Goal: Transaction & Acquisition: Purchase product/service

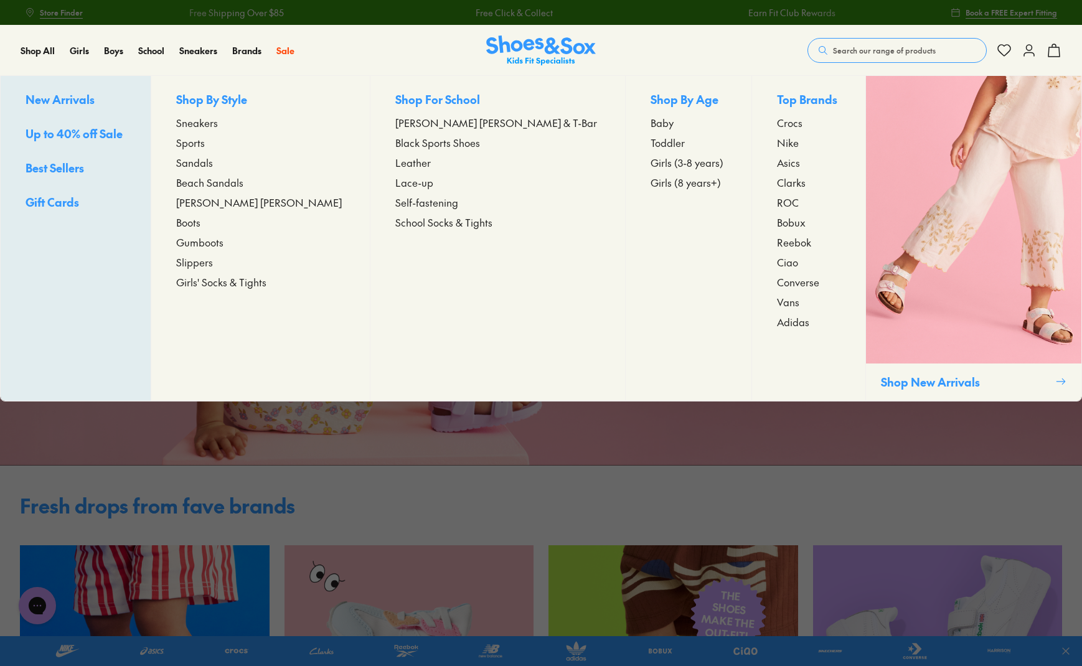
click at [650, 186] on span "Girls (8 years+)" at bounding box center [685, 182] width 70 height 15
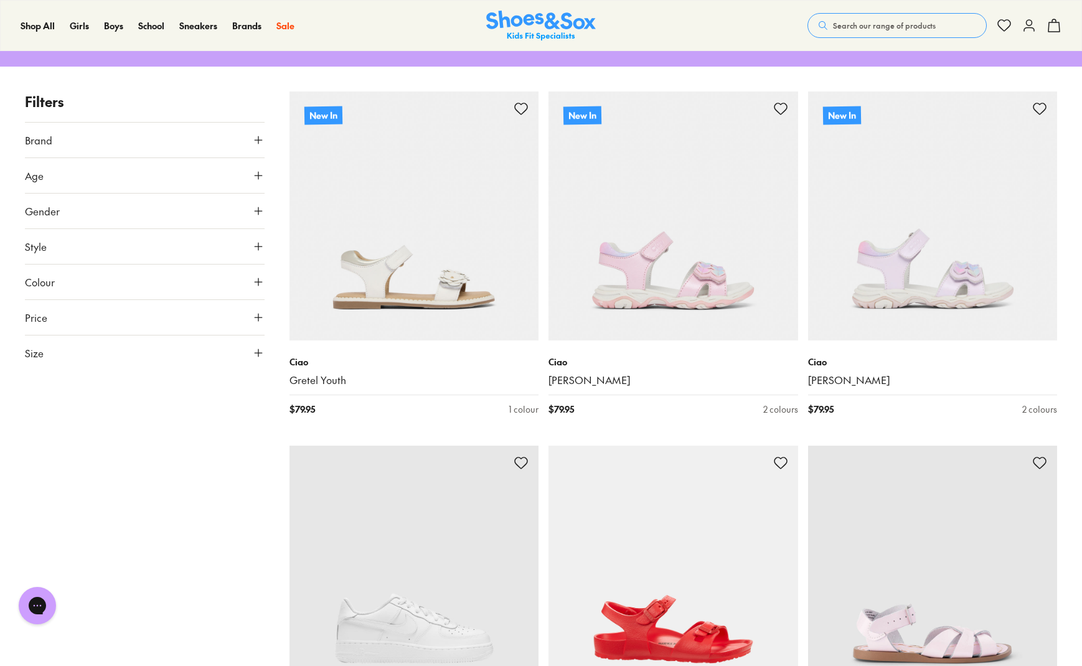
scroll to position [166, 0]
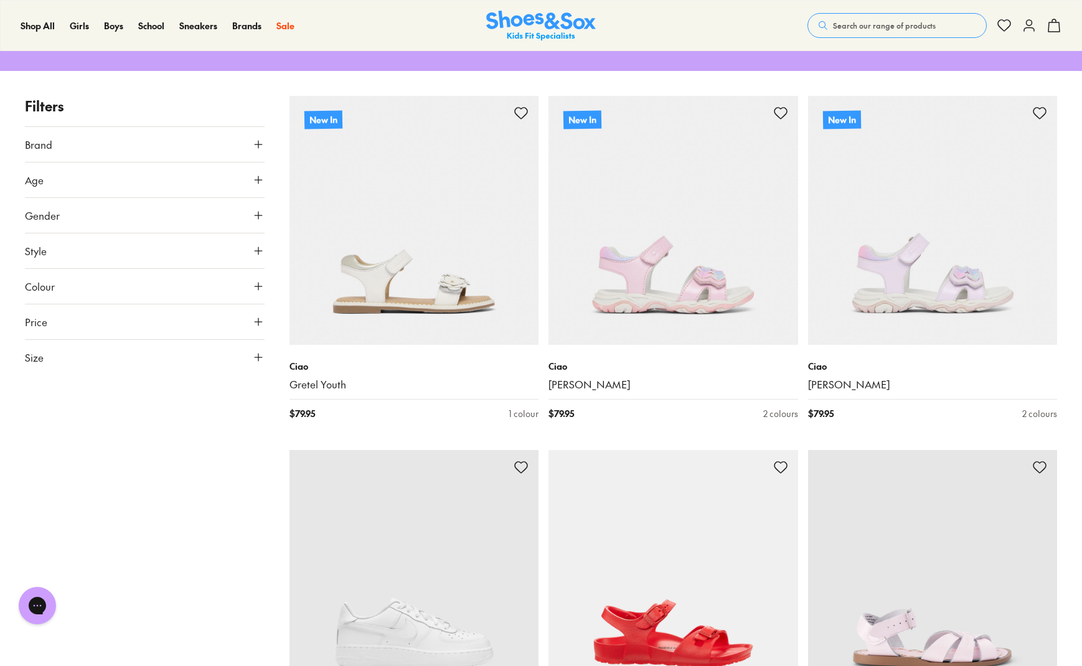
click at [260, 138] on icon at bounding box center [258, 144] width 12 height 12
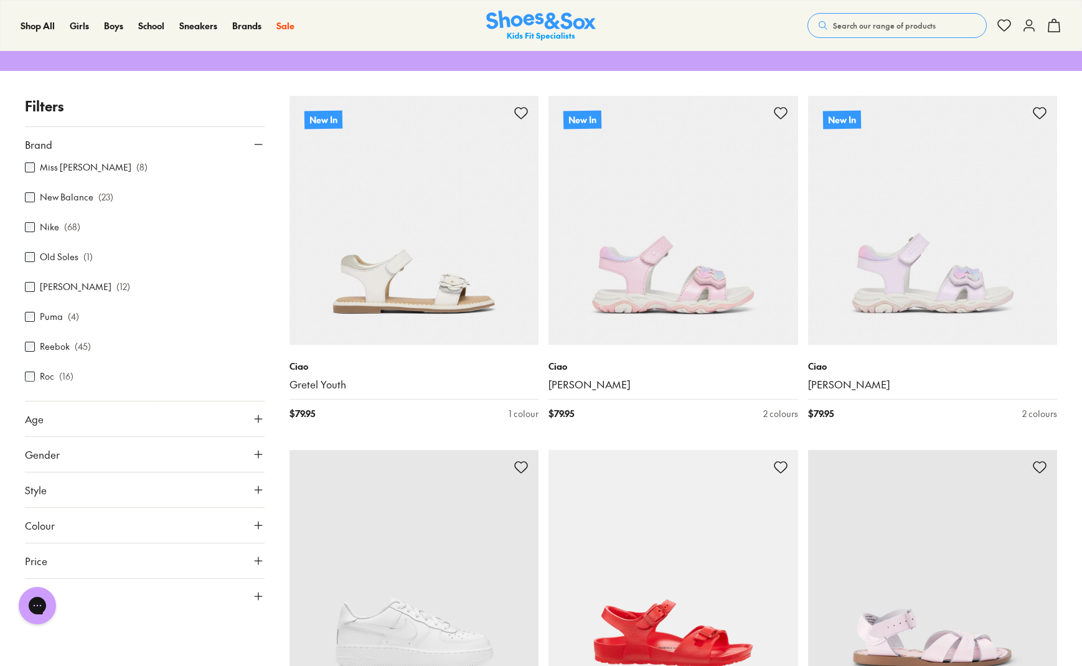
scroll to position [498, 0]
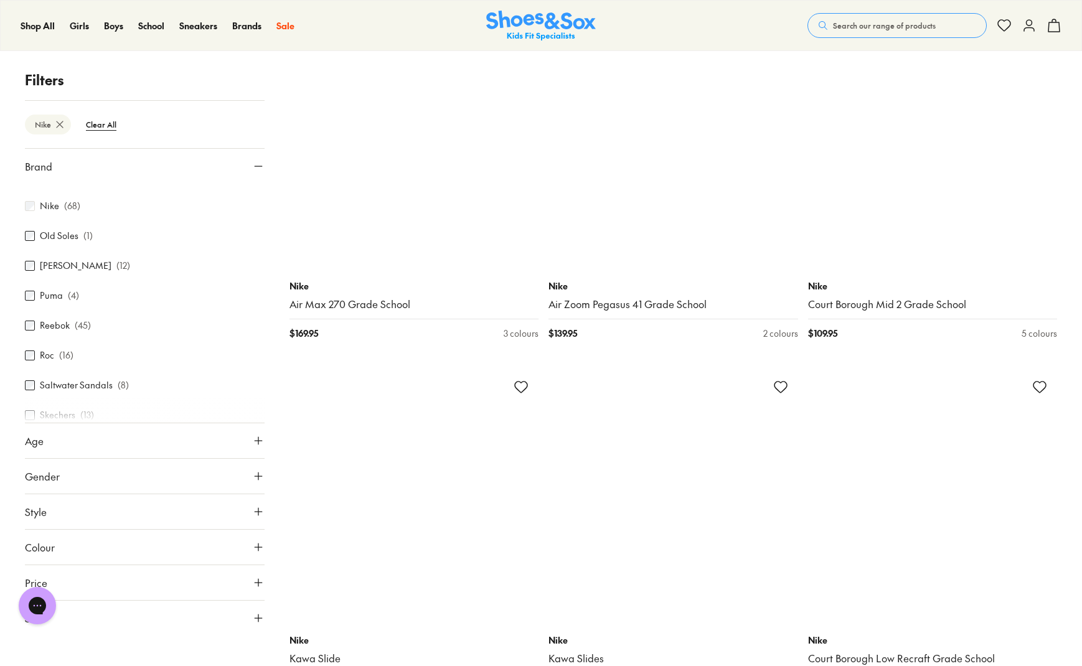
scroll to position [2407, 0]
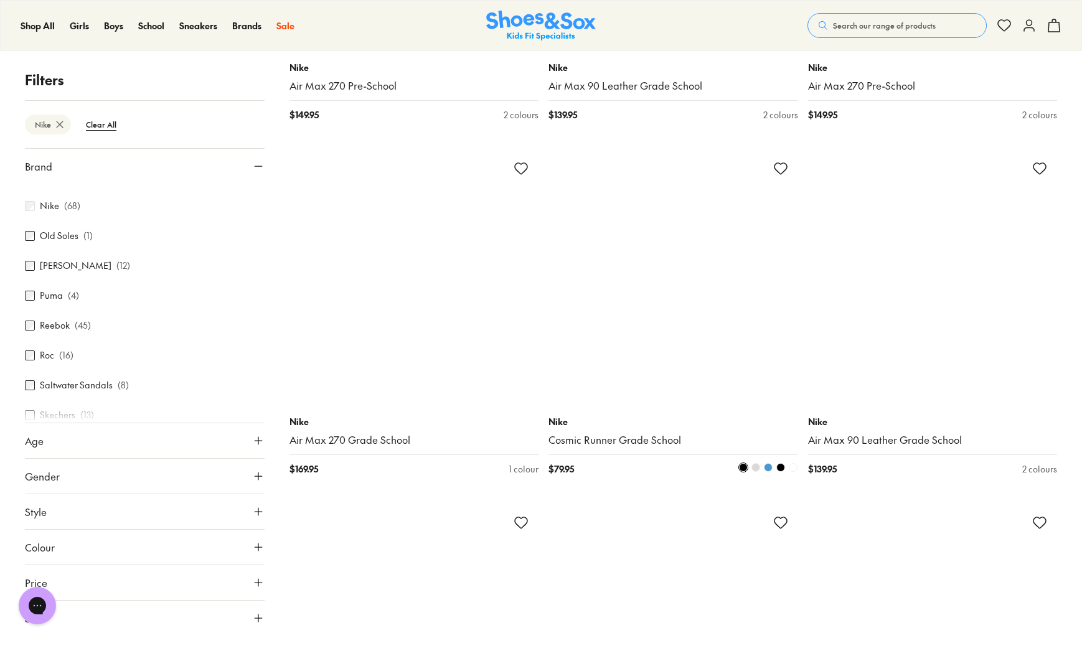
scroll to position [5062, 0]
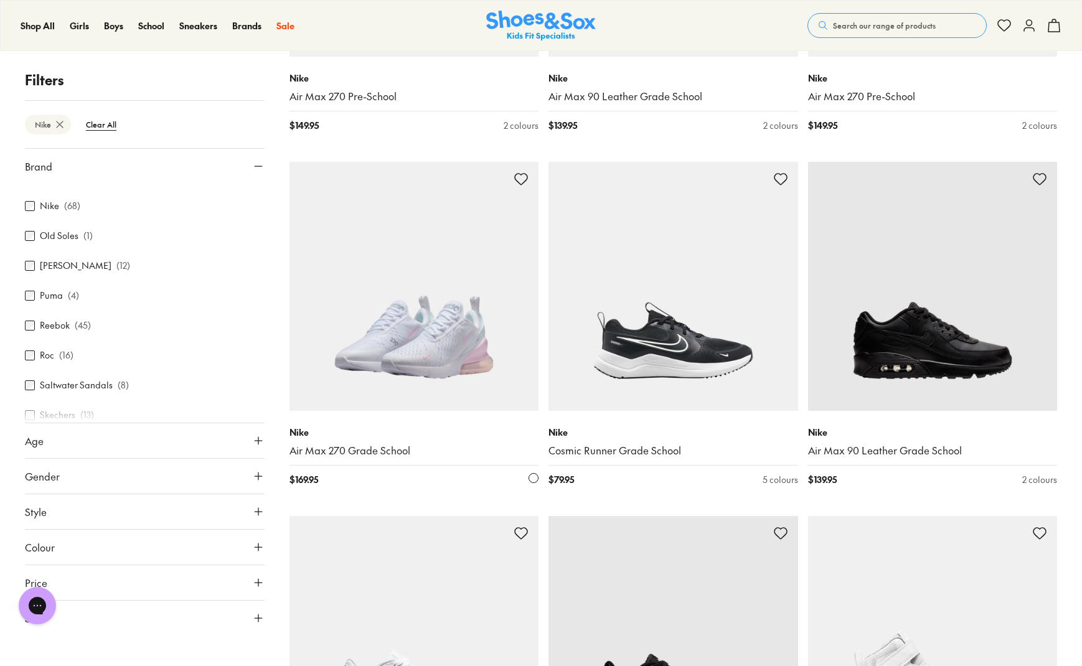
click at [398, 317] on img at bounding box center [414, 287] width 250 height 250
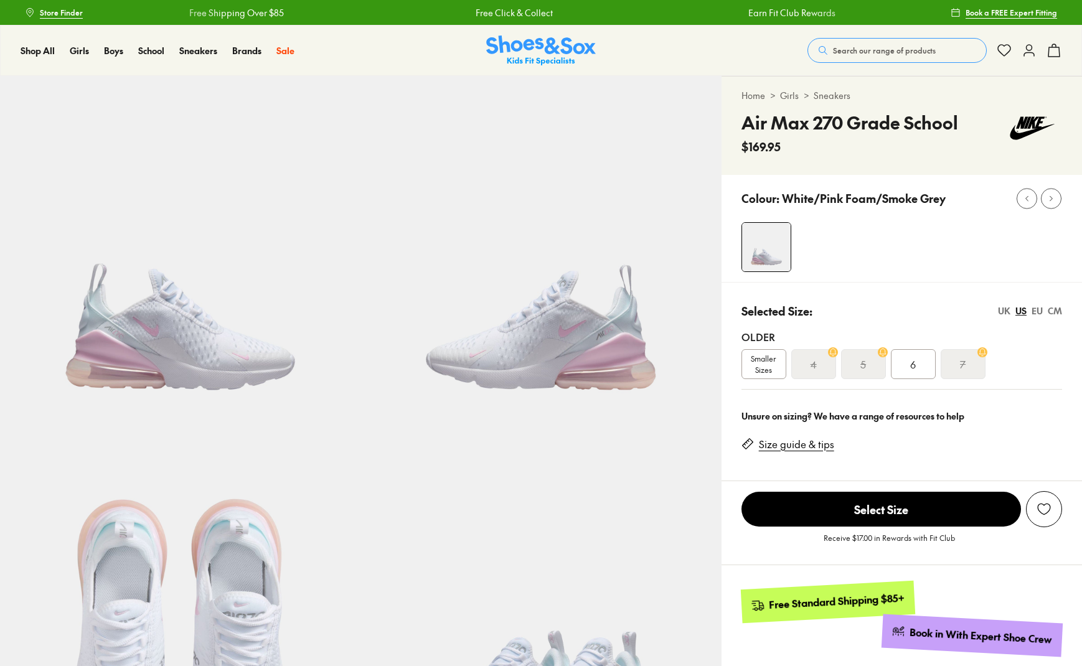
select select "*"
click at [906, 365] on div "6" at bounding box center [913, 364] width 45 height 30
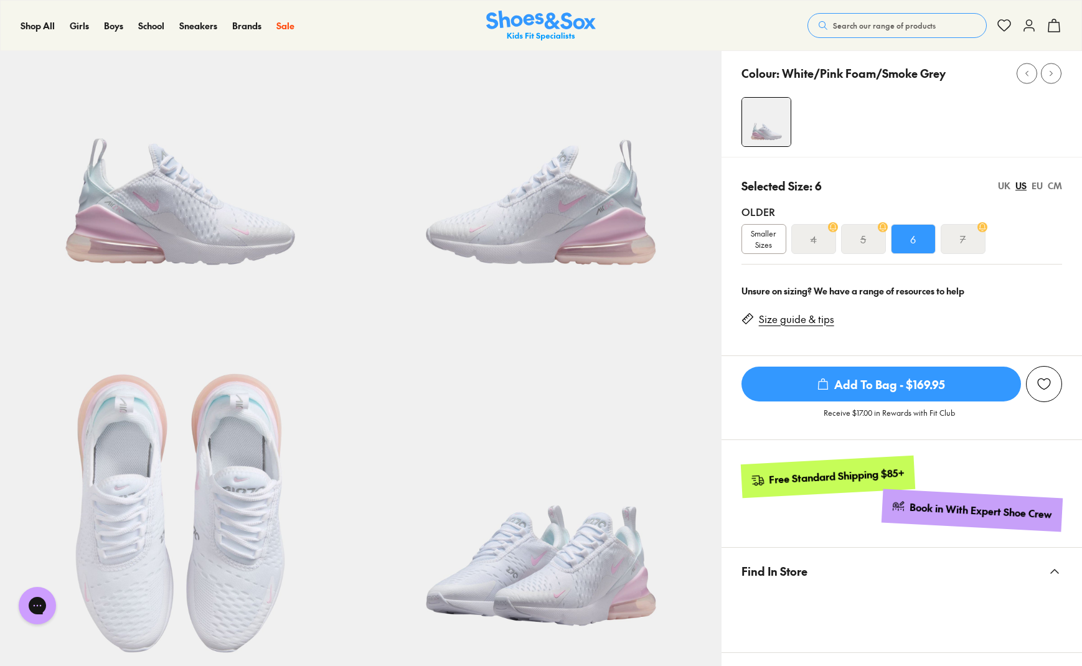
scroll to position [166, 0]
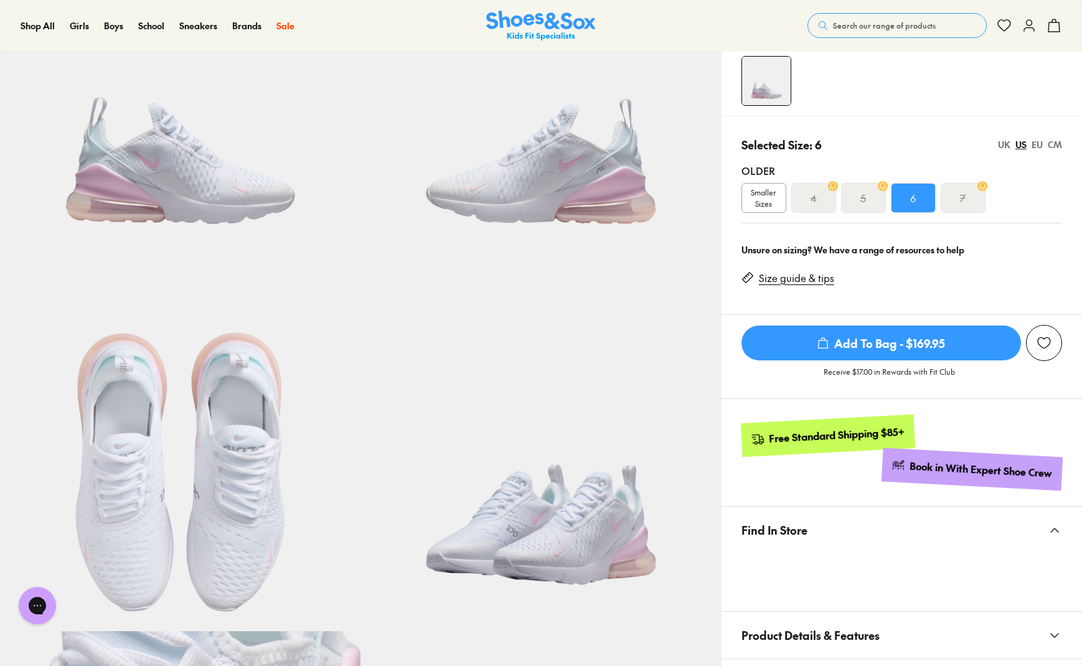
click at [876, 335] on span "Add To Bag - $169.95" at bounding box center [880, 342] width 279 height 35
